Goal: Information Seeking & Learning: Learn about a topic

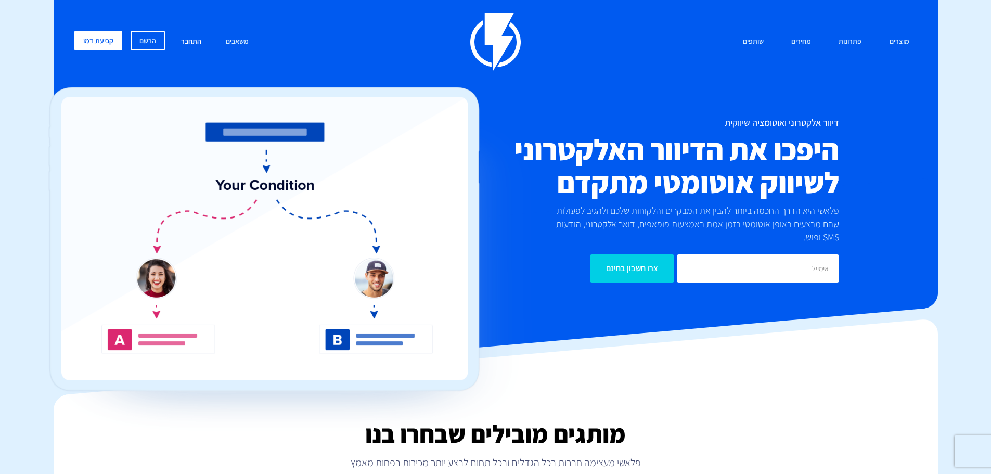
click at [189, 43] on link "התחבר" at bounding box center [191, 42] width 36 height 22
